Goal: Information Seeking & Learning: Learn about a topic

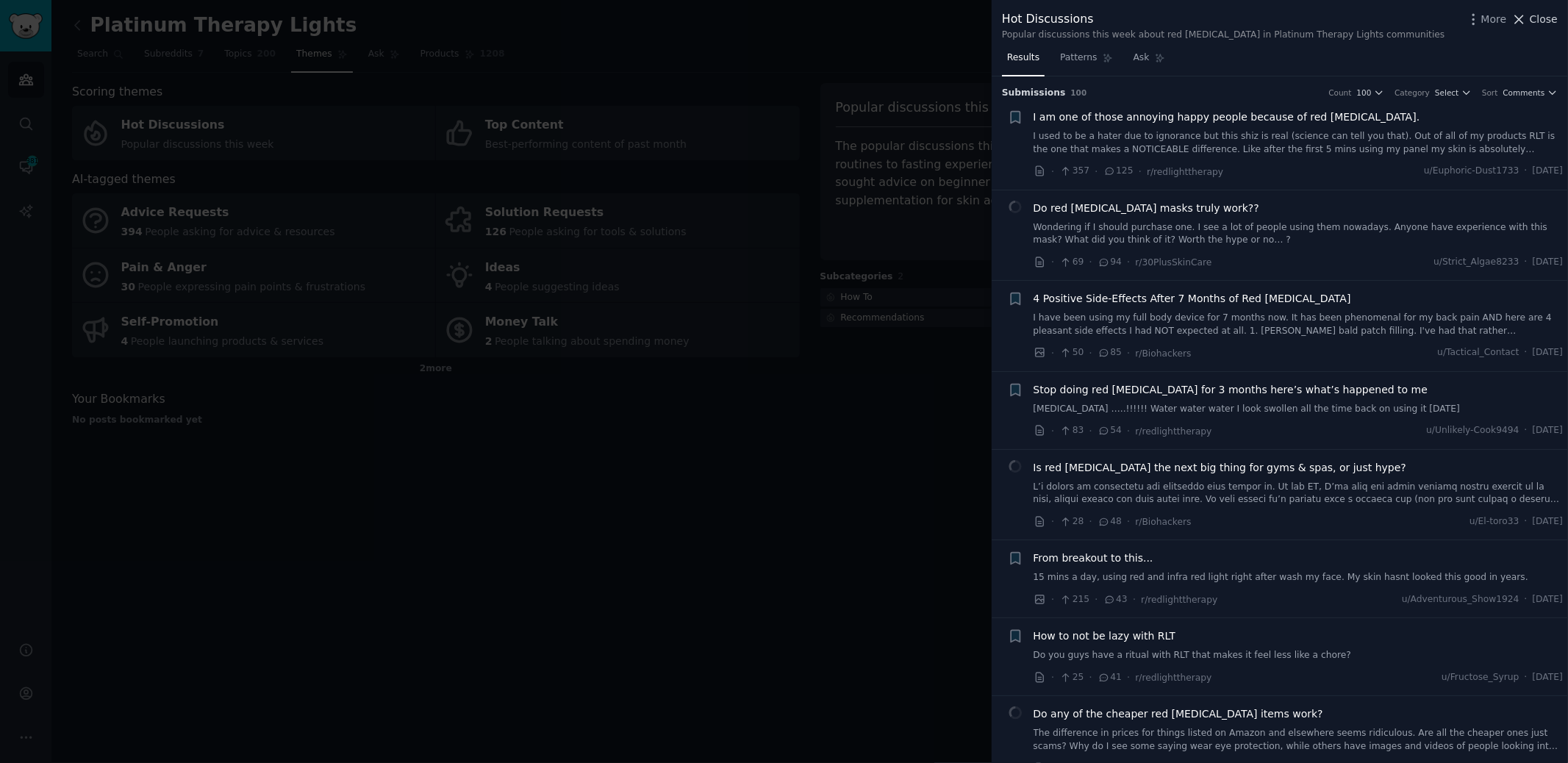
click at [1548, 18] on span "Close" at bounding box center [1543, 19] width 28 height 16
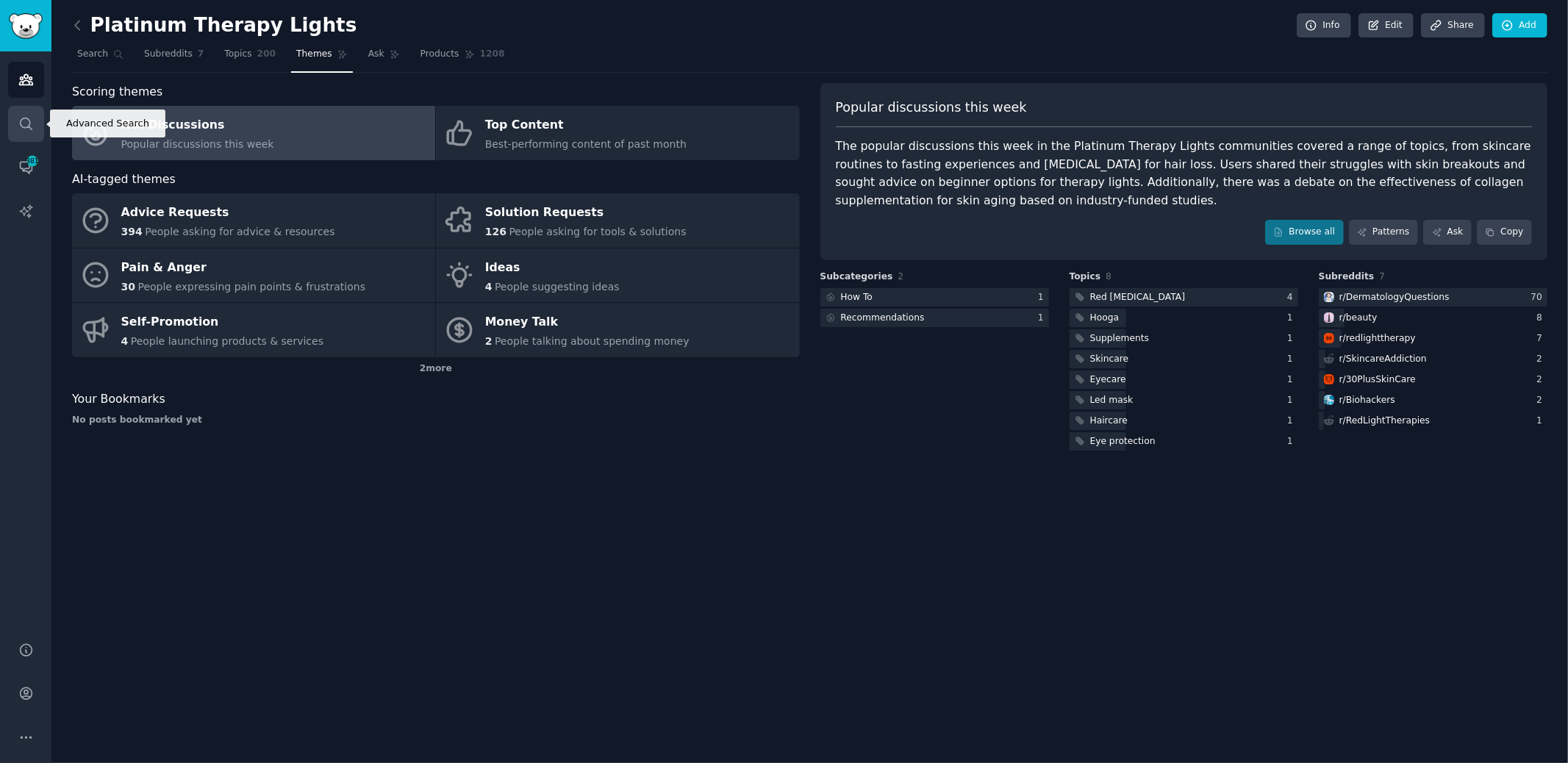
click at [21, 126] on icon "Sidebar" at bounding box center [26, 123] width 12 height 12
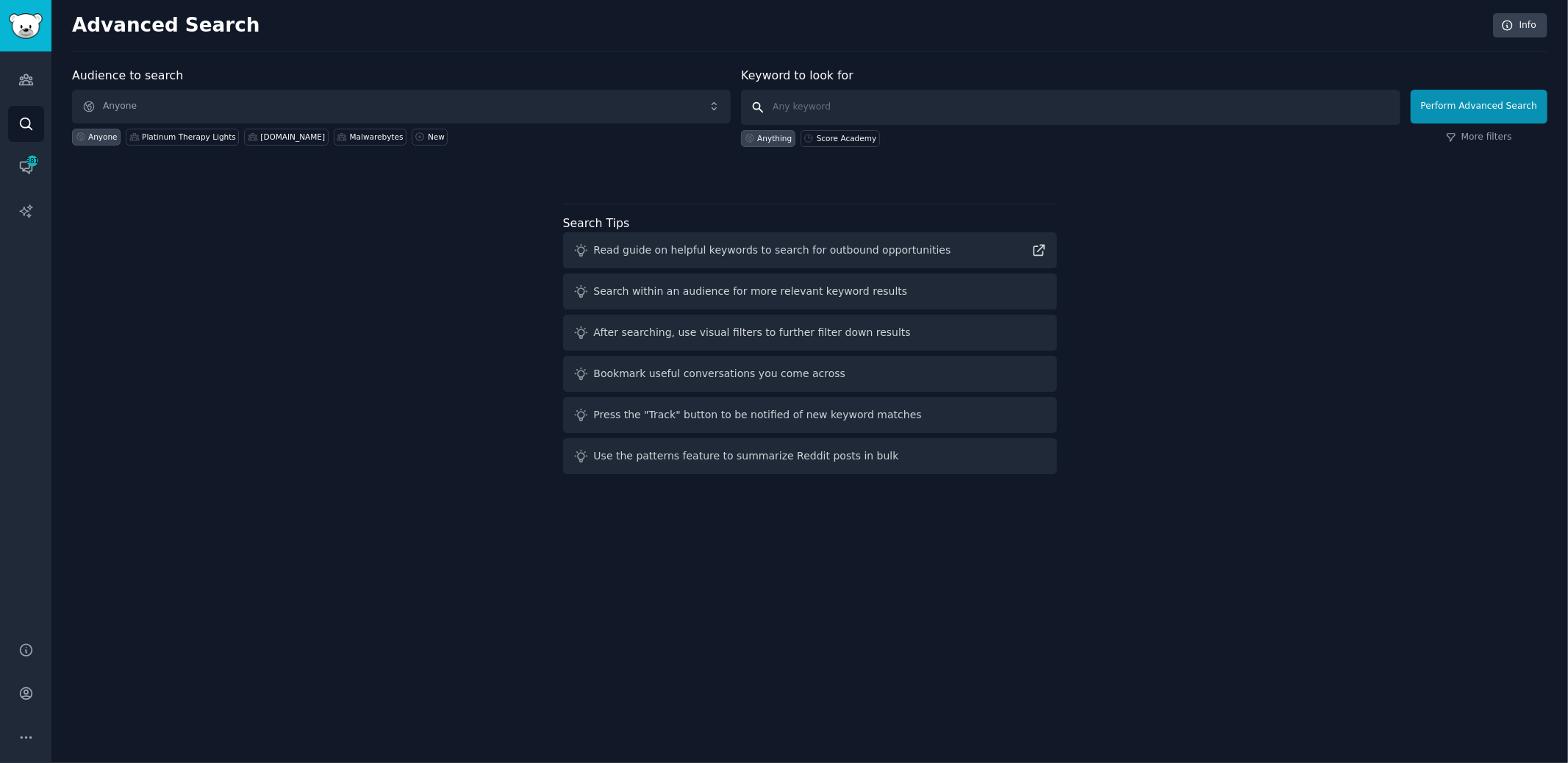
click at [827, 94] on input "text" at bounding box center [1069, 107] width 659 height 36
type input "gruns"
click button "Perform Advanced Search" at bounding box center [1479, 106] width 137 height 34
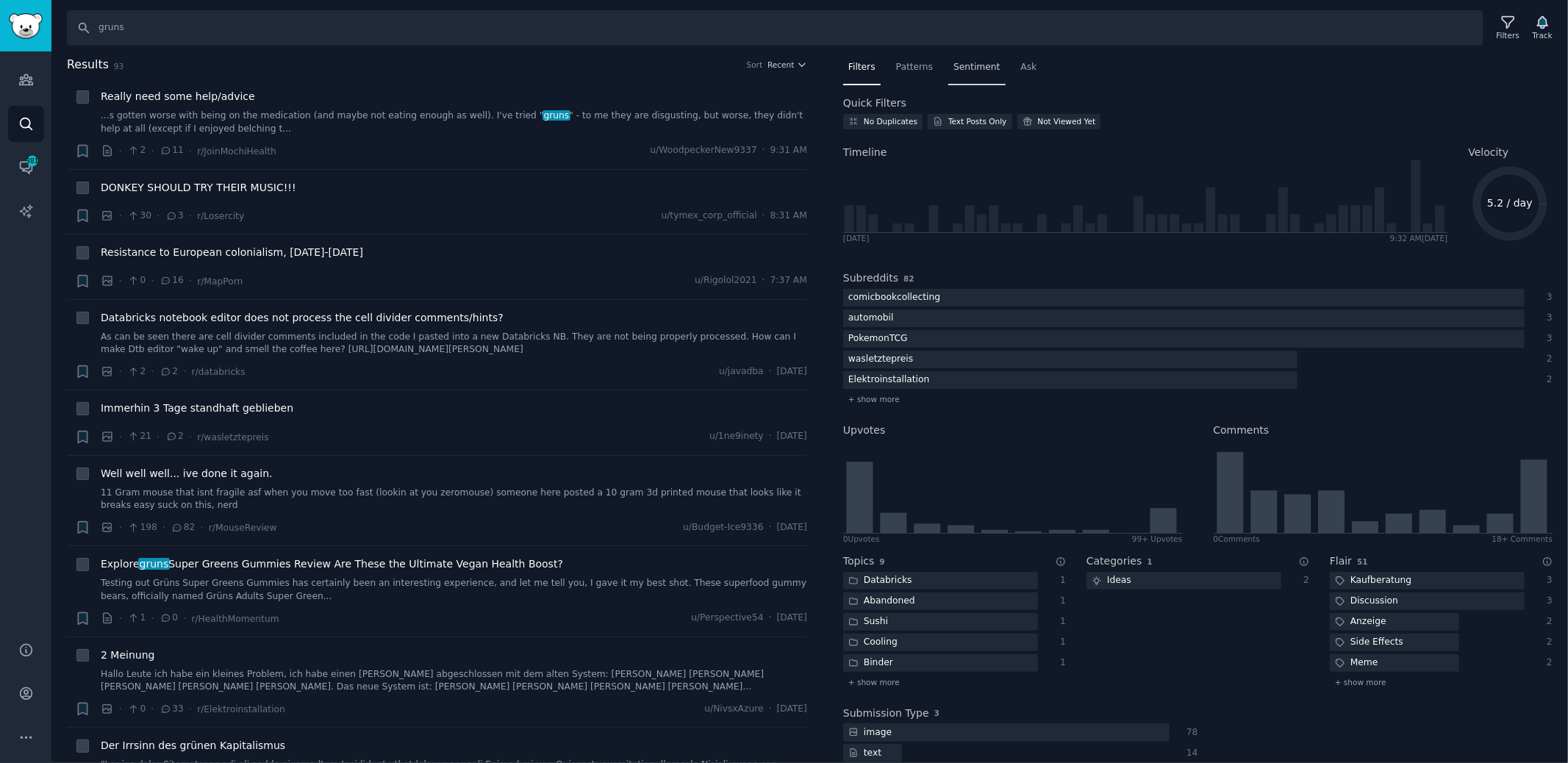
click at [974, 63] on span "Sentiment" at bounding box center [977, 68] width 46 height 13
